Goal: Navigation & Orientation: Find specific page/section

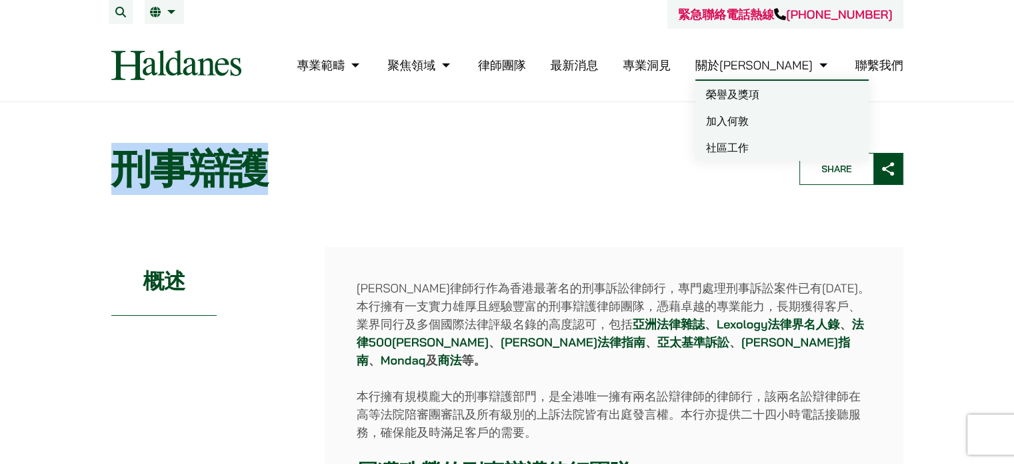
click at [796, 69] on link "關於[PERSON_NAME]" at bounding box center [763, 64] width 135 height 15
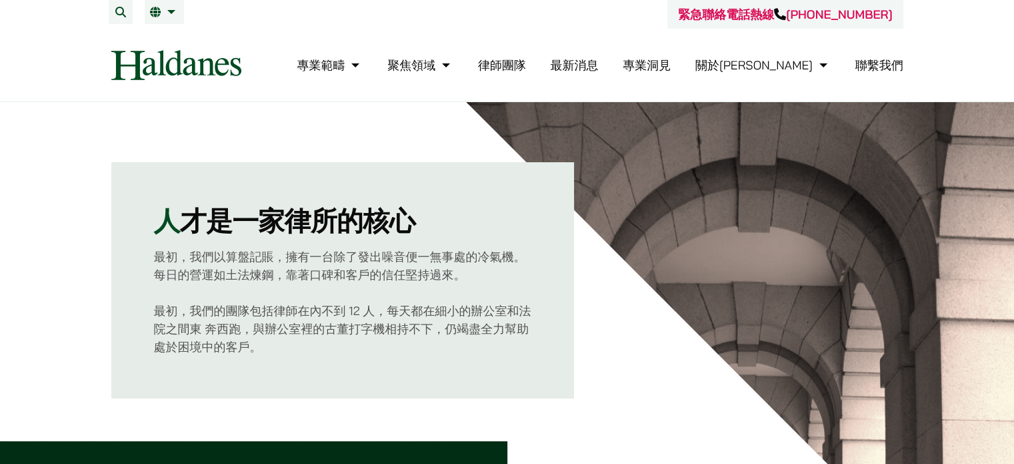
click at [880, 65] on link "聯繫我們" at bounding box center [880, 64] width 48 height 15
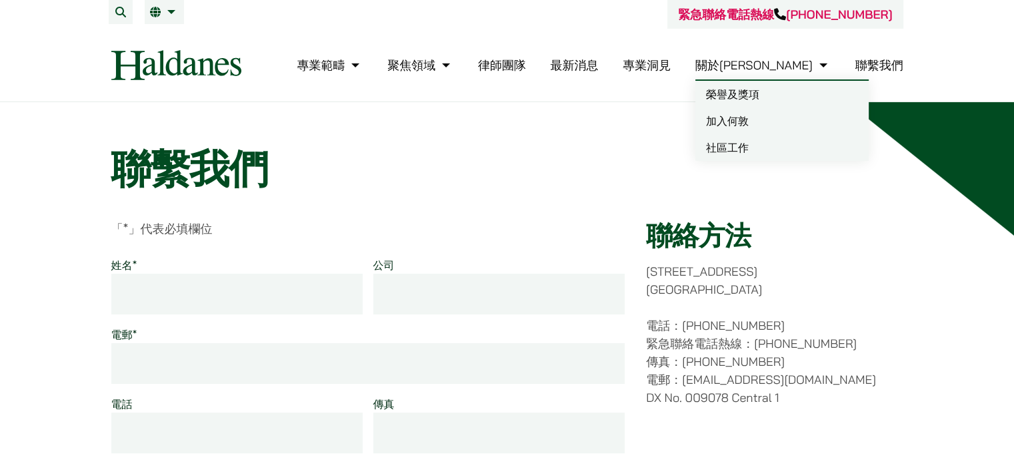
click at [816, 97] on link "榮譽及獎項" at bounding box center [782, 94] width 173 height 27
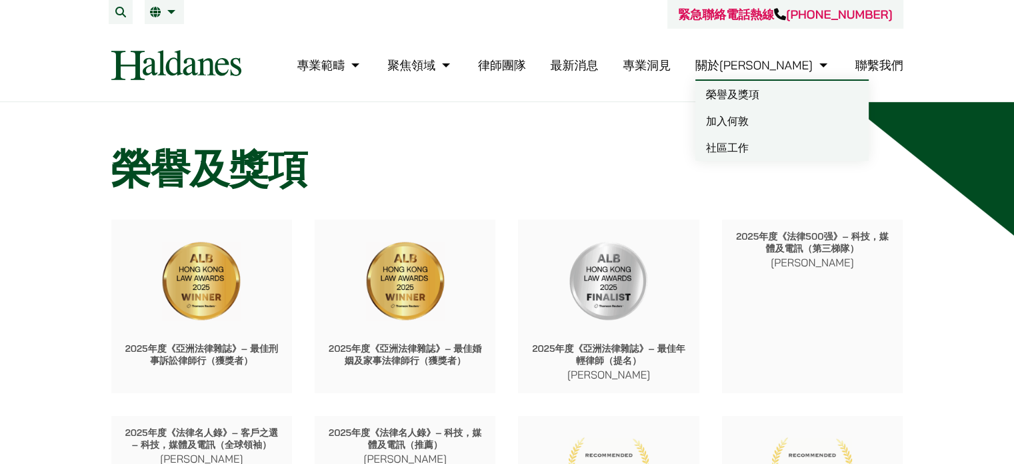
click at [794, 121] on link "加入何敦" at bounding box center [782, 120] width 173 height 27
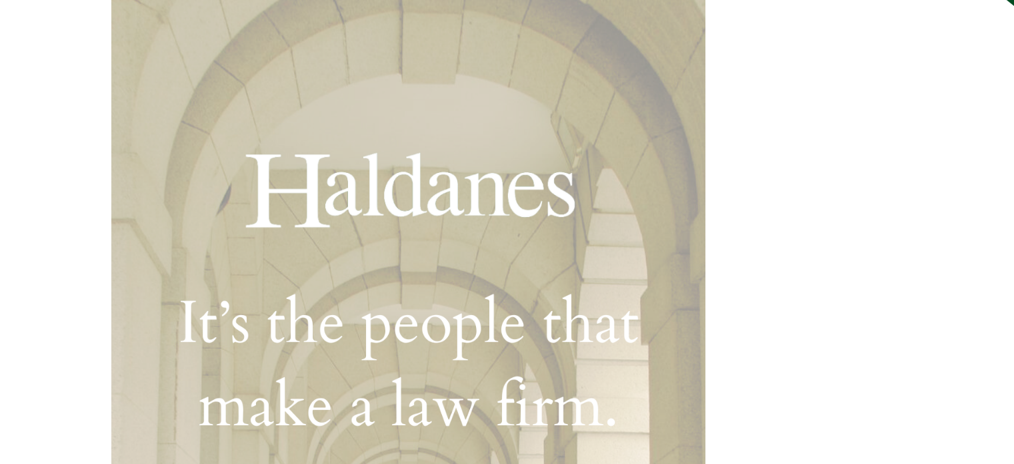
scroll to position [400, 0]
